Goal: Check status: Check status

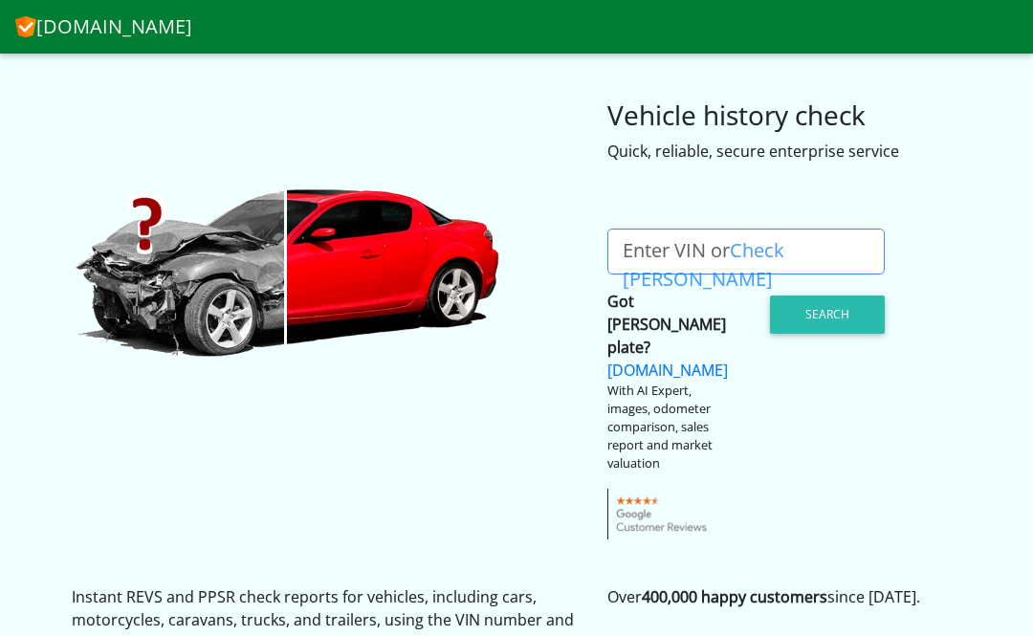
click at [672, 265] on label "Enter VIN or Check [PERSON_NAME]" at bounding box center [753, 252] width 292 height 46
click at [672, 265] on input "Enter VIN or Check [PERSON_NAME]" at bounding box center [745, 252] width 277 height 46
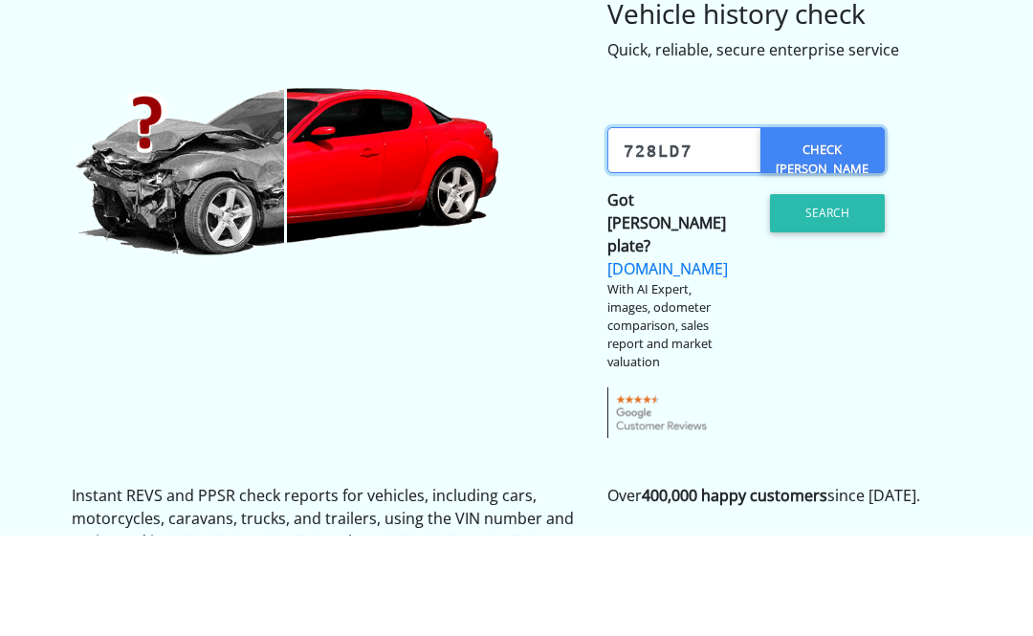
type input "728ld7"
click at [836, 295] on button "Search" at bounding box center [827, 314] width 115 height 38
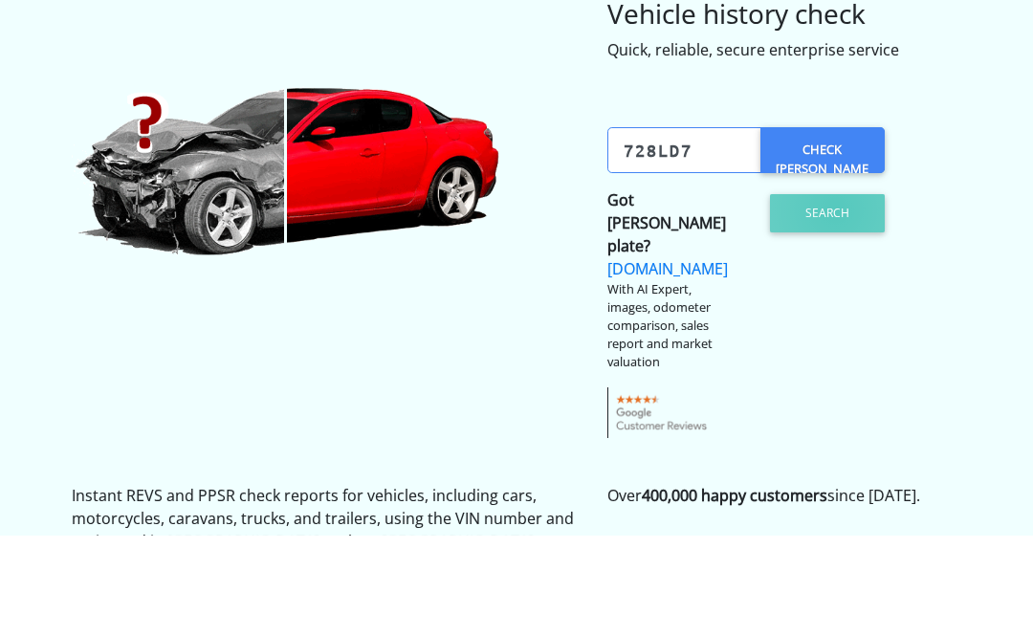
scroll to position [101, 0]
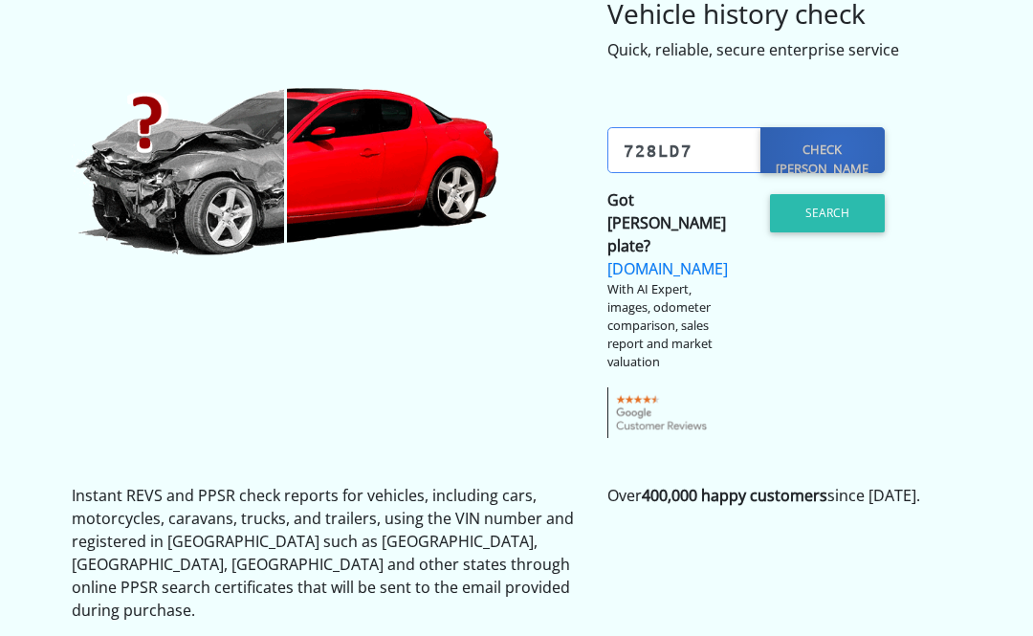
click at [839, 148] on link "Check [PERSON_NAME]?" at bounding box center [822, 150] width 124 height 46
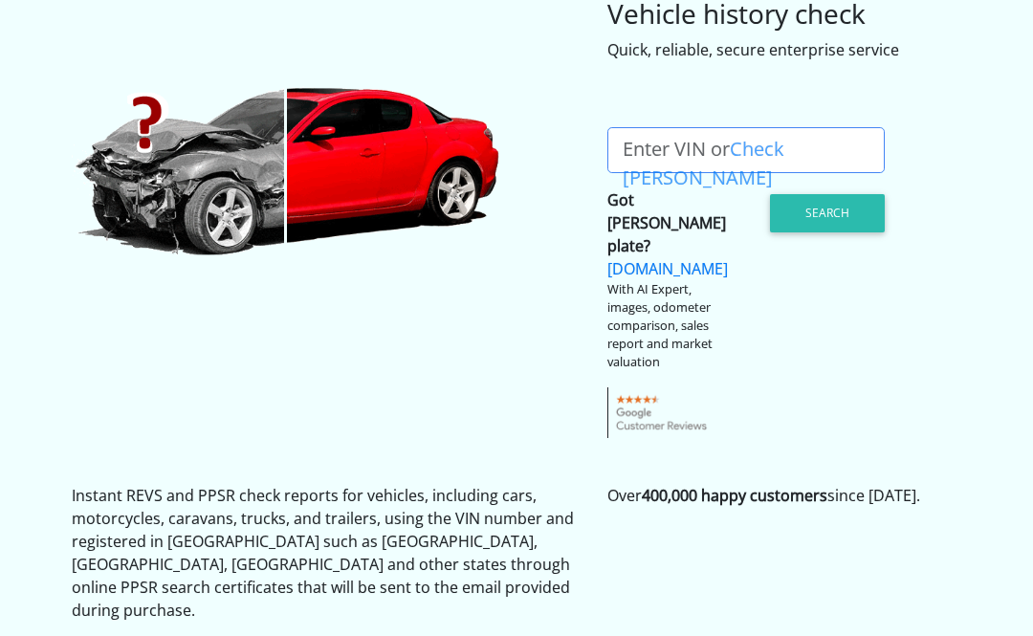
scroll to position [101, 0]
click at [679, 154] on label "Enter VIN or Check [PERSON_NAME]" at bounding box center [753, 150] width 292 height 46
click at [679, 154] on input "Enter VIN or Check [PERSON_NAME]" at bounding box center [745, 150] width 277 height 46
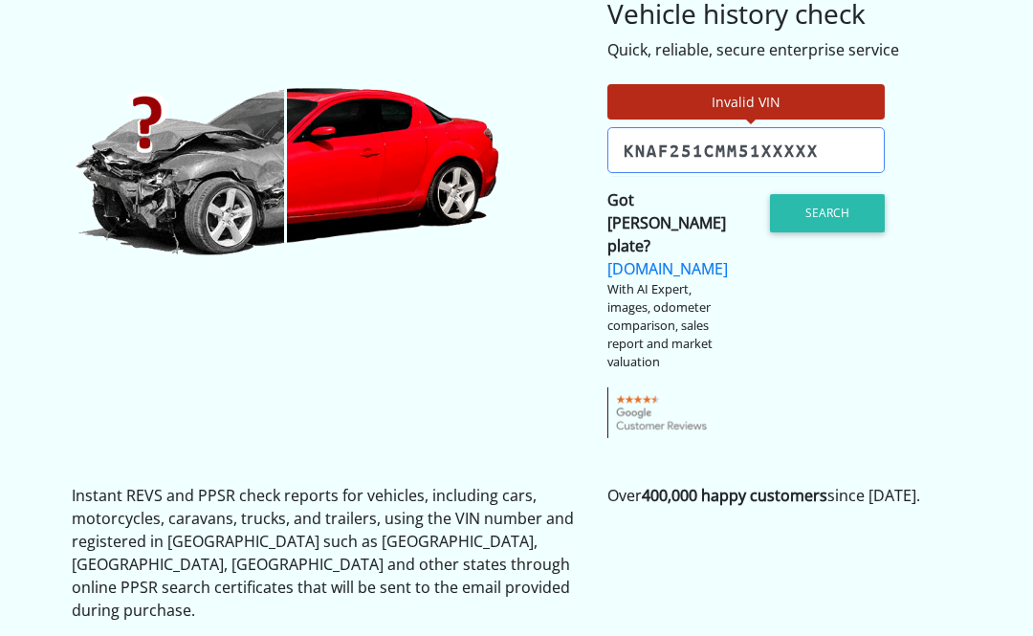
click at [838, 213] on button "Search" at bounding box center [827, 213] width 115 height 38
click at [819, 150] on input "KNAF251CMM51XXXXX" at bounding box center [745, 150] width 277 height 46
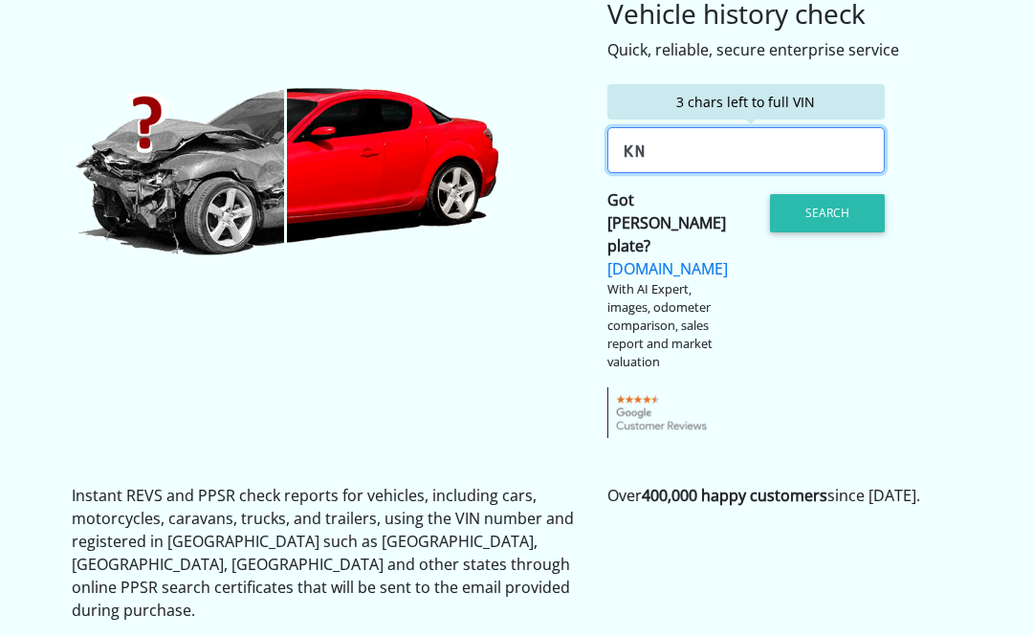
type input "K"
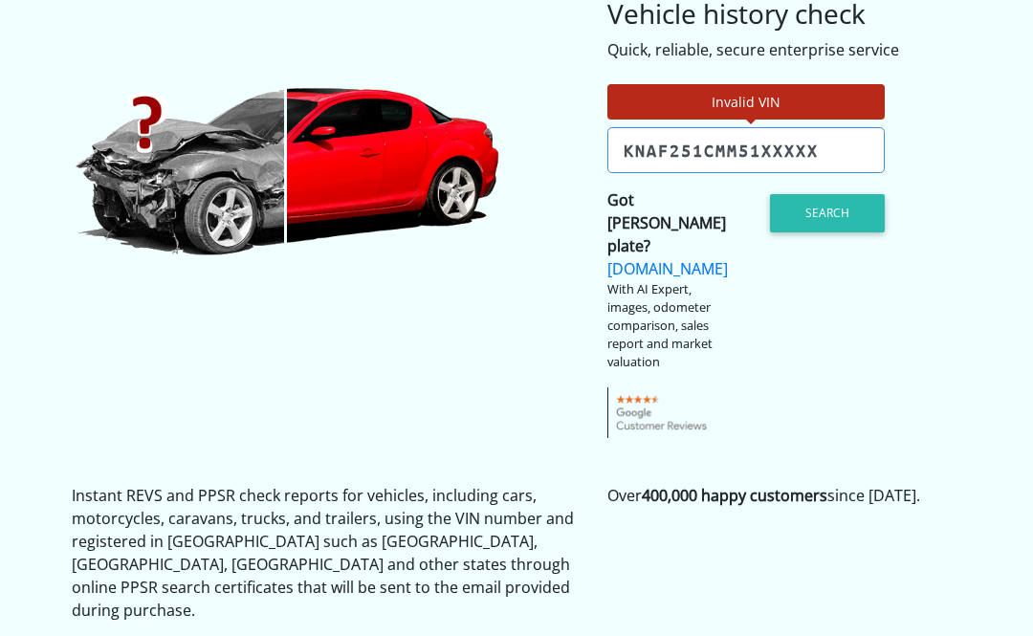
click at [845, 226] on button "Search" at bounding box center [827, 213] width 115 height 38
click at [769, 157] on input "KNAF251CMM51XXXXX" at bounding box center [745, 150] width 277 height 46
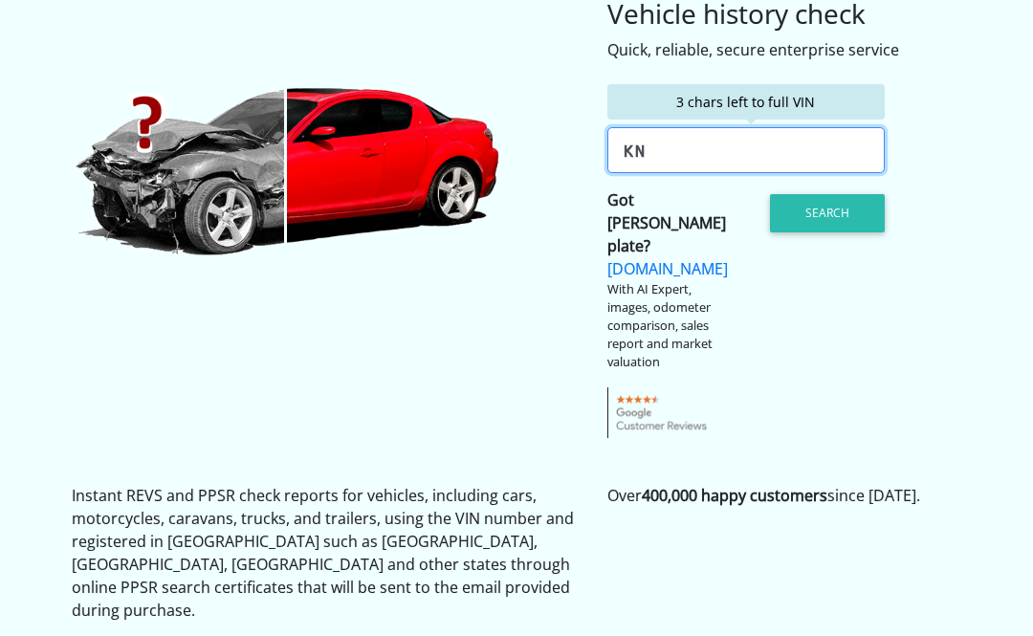
type input "K"
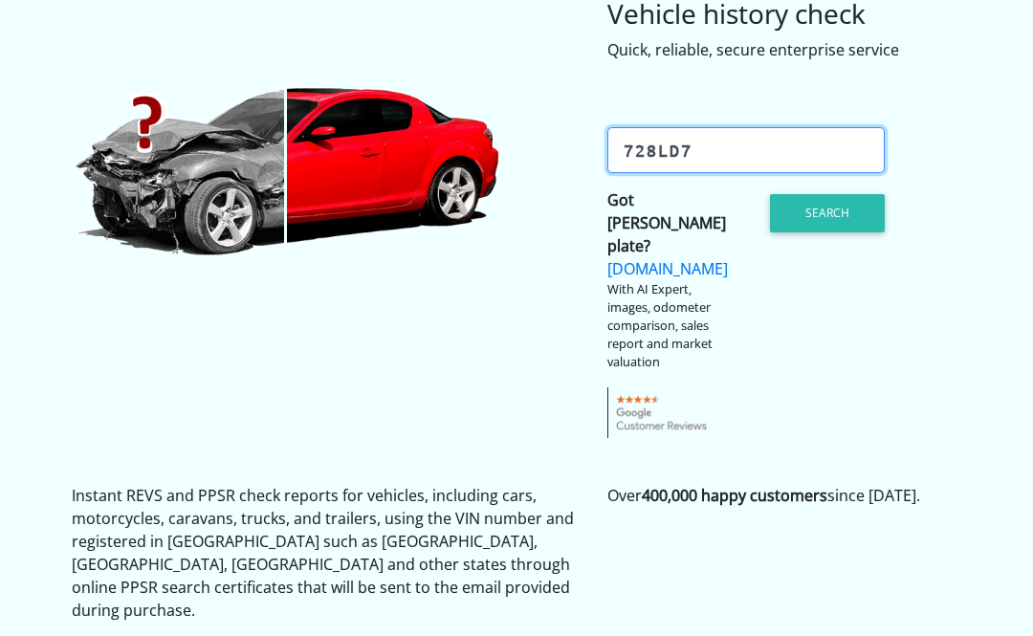
type input "728LD7"
click at [836, 214] on button "Search" at bounding box center [827, 213] width 115 height 38
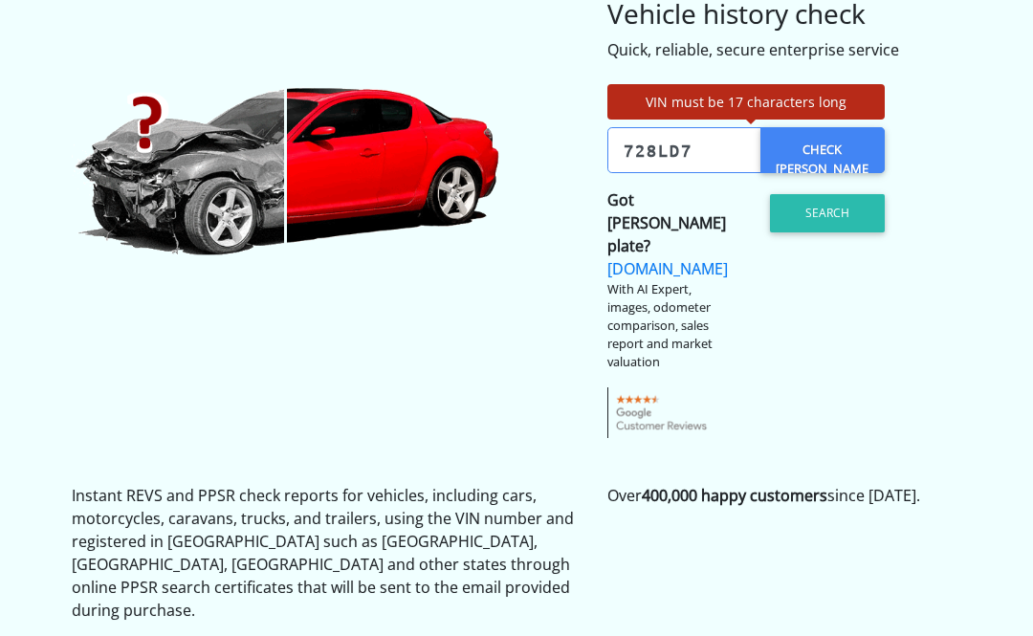
click at [861, 141] on link "Check [PERSON_NAME]?" at bounding box center [822, 150] width 124 height 46
